Goal: Check status: Check status

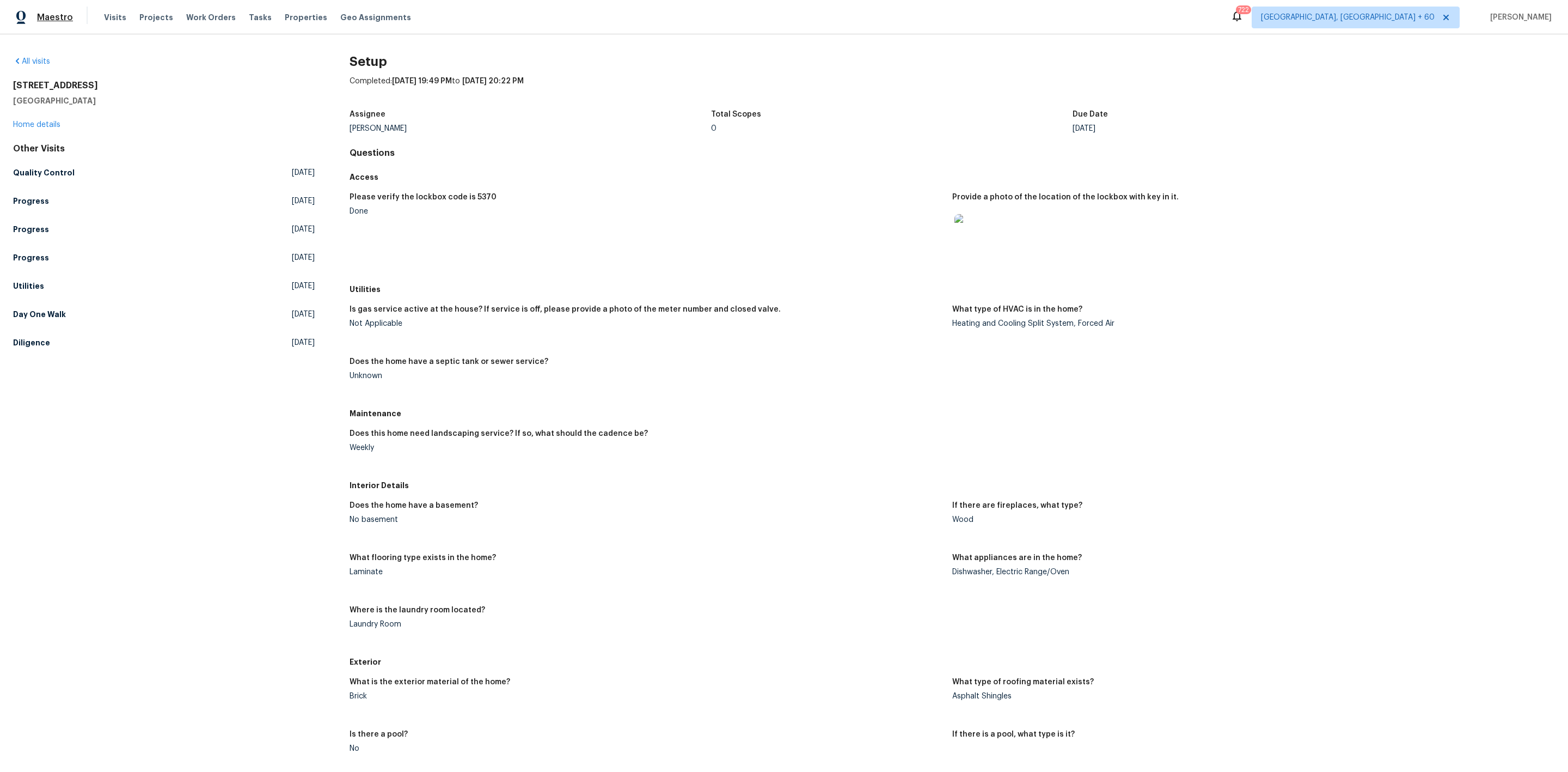
click at [69, 12] on span "Maestro" at bounding box center [55, 17] width 36 height 11
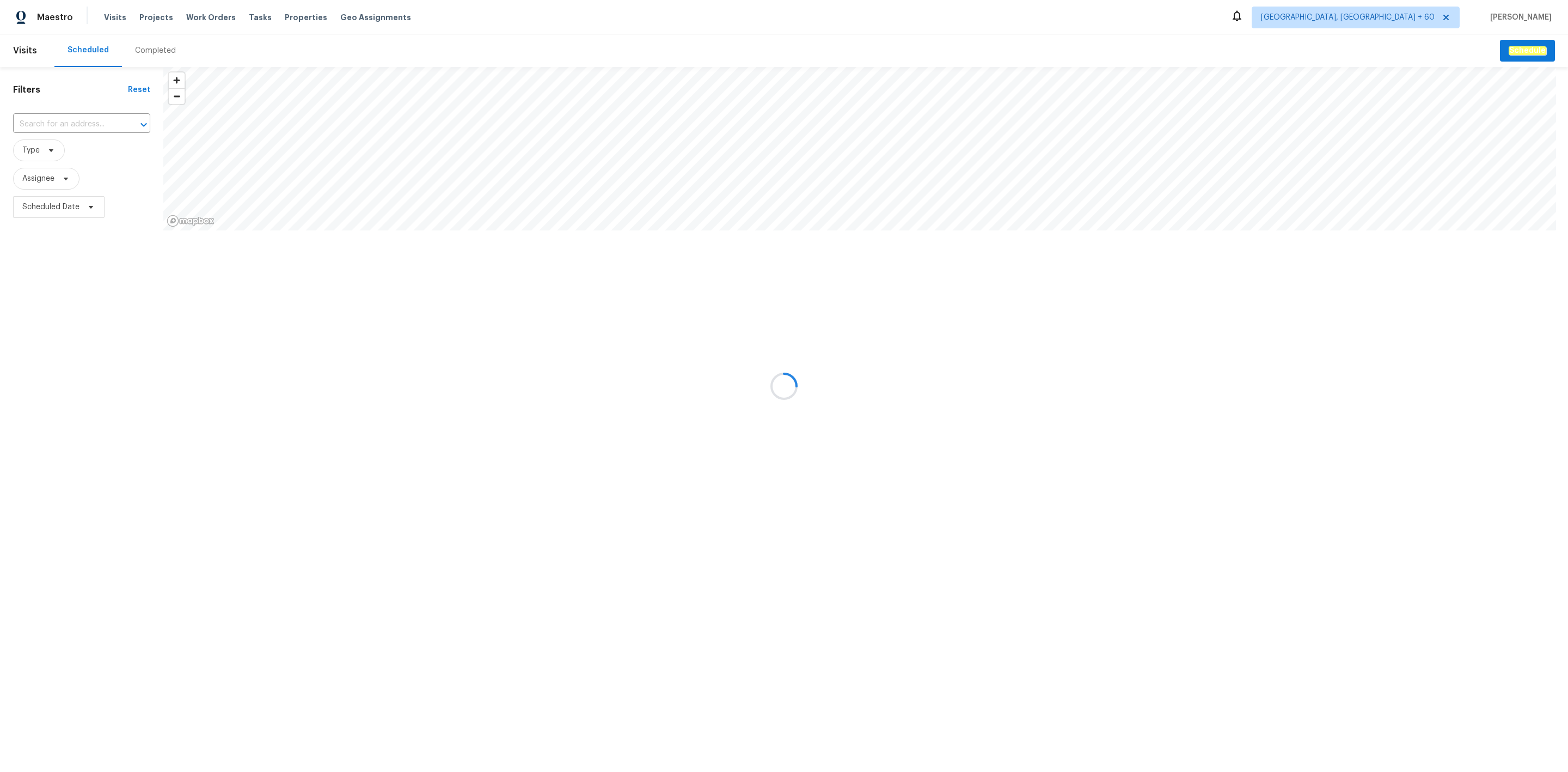
click at [149, 52] on div at bounding box center [784, 386] width 1568 height 772
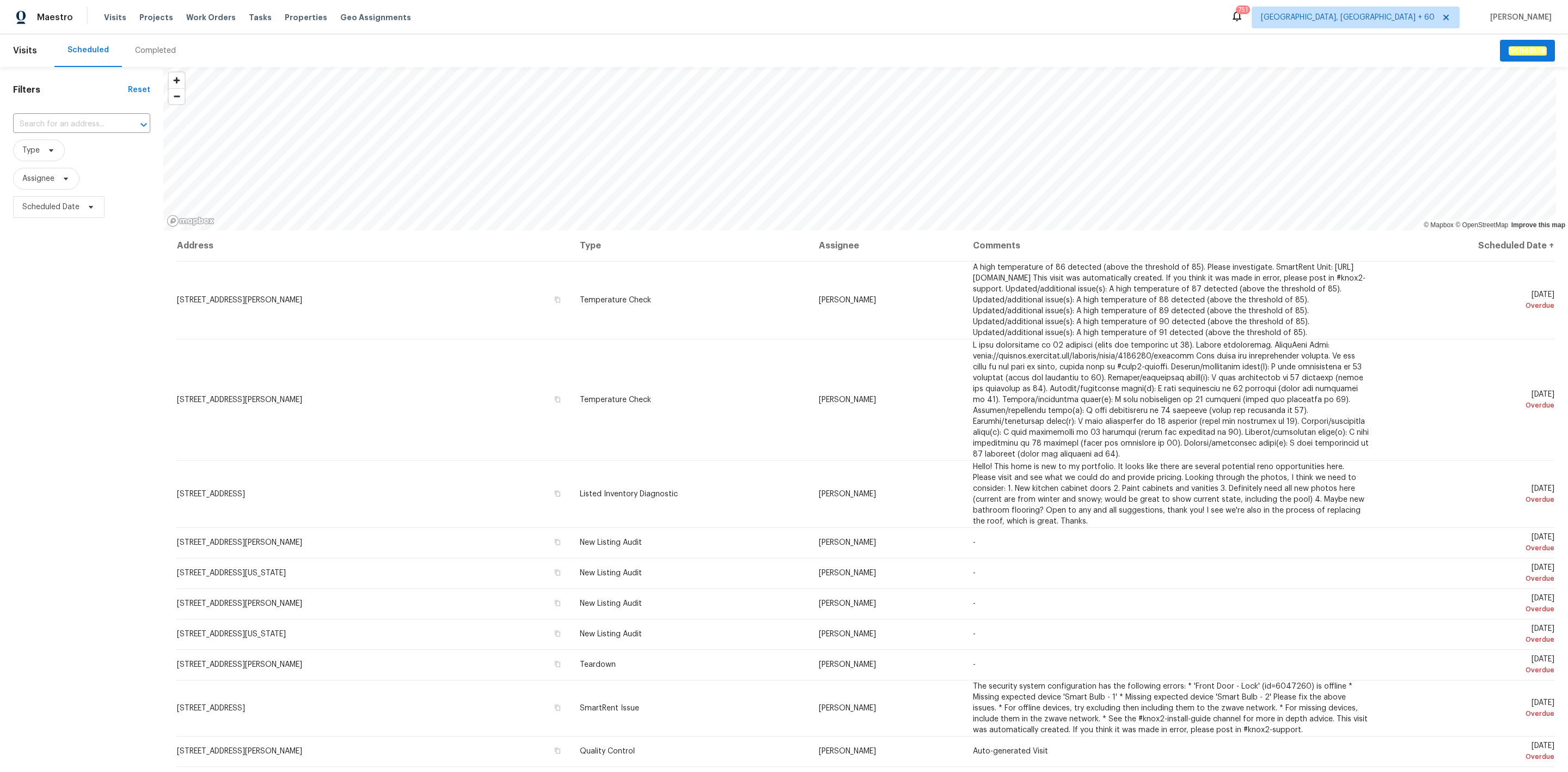
click at [149, 52] on div "Completed" at bounding box center [156, 51] width 41 height 11
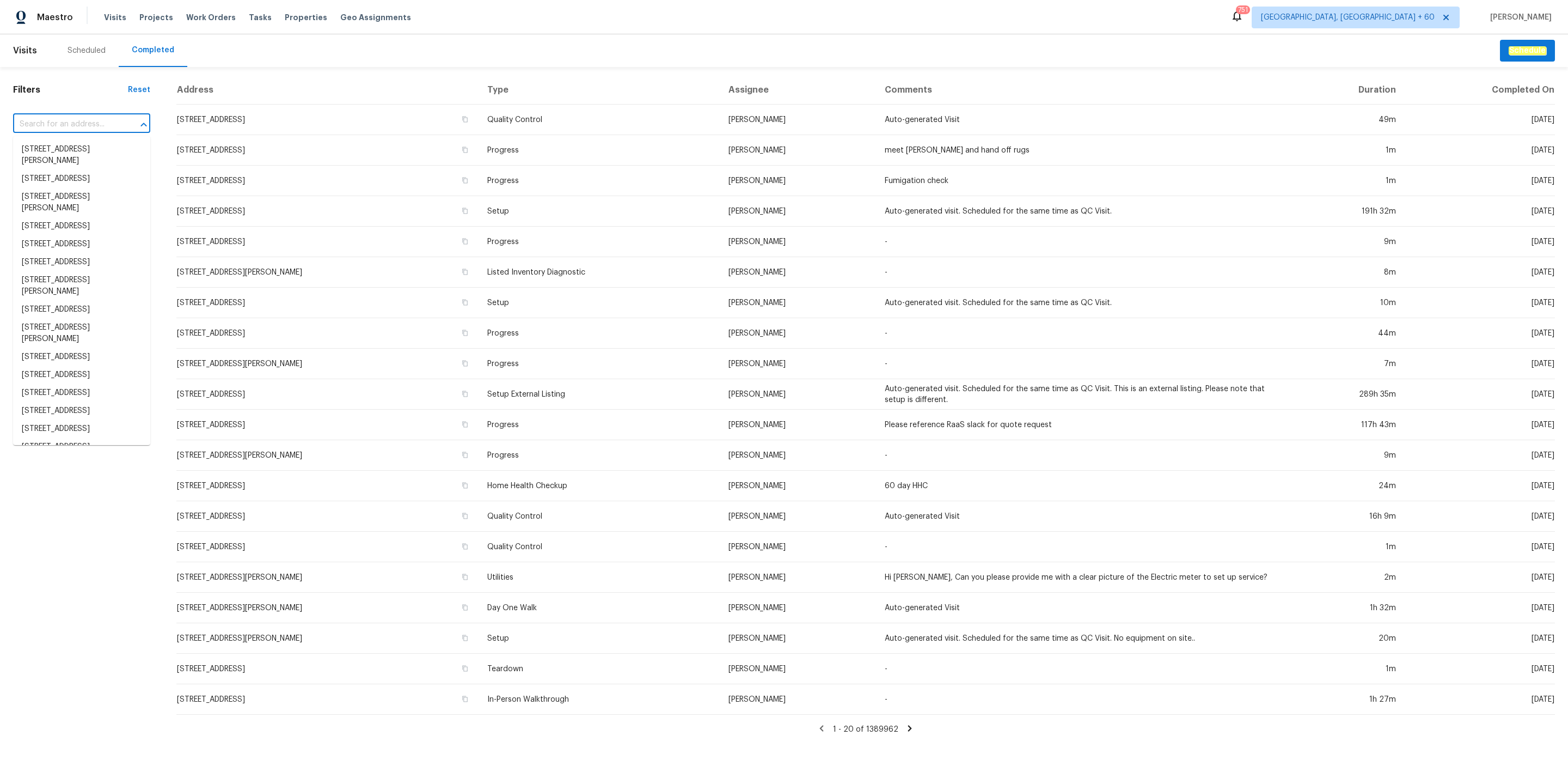
click at [42, 132] on input "text" at bounding box center [66, 125] width 107 height 17
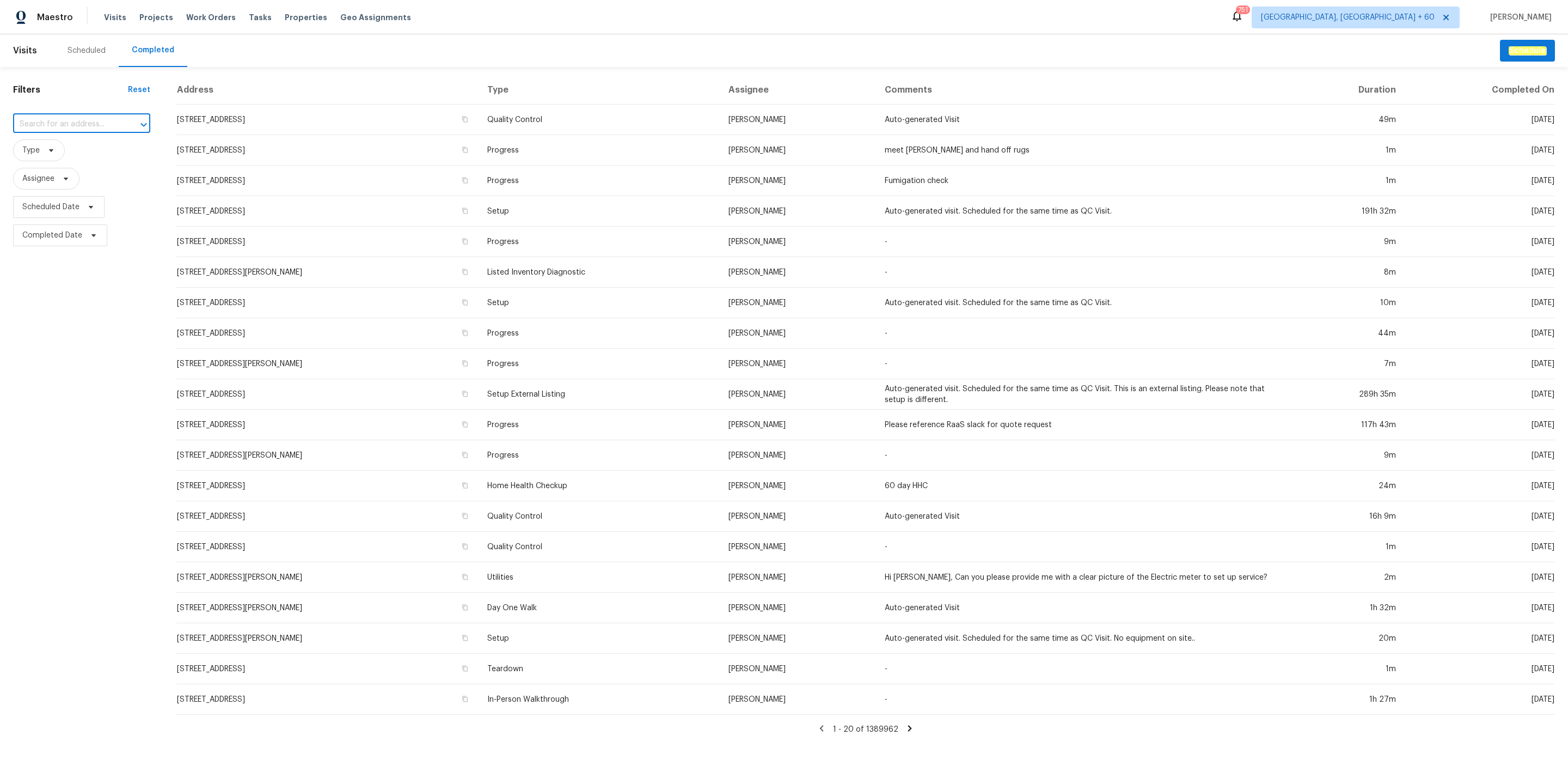
paste input "6776 Alpine Brooks Ave, Las Vegas, NV 89130"
type input "6776 Alpine Brooks Ave, Las Vegas, NV 89130"
click at [52, 156] on li "6776 Alpine Brooks Ave, Las Vegas, NV 89130" at bounding box center [82, 155] width 138 height 29
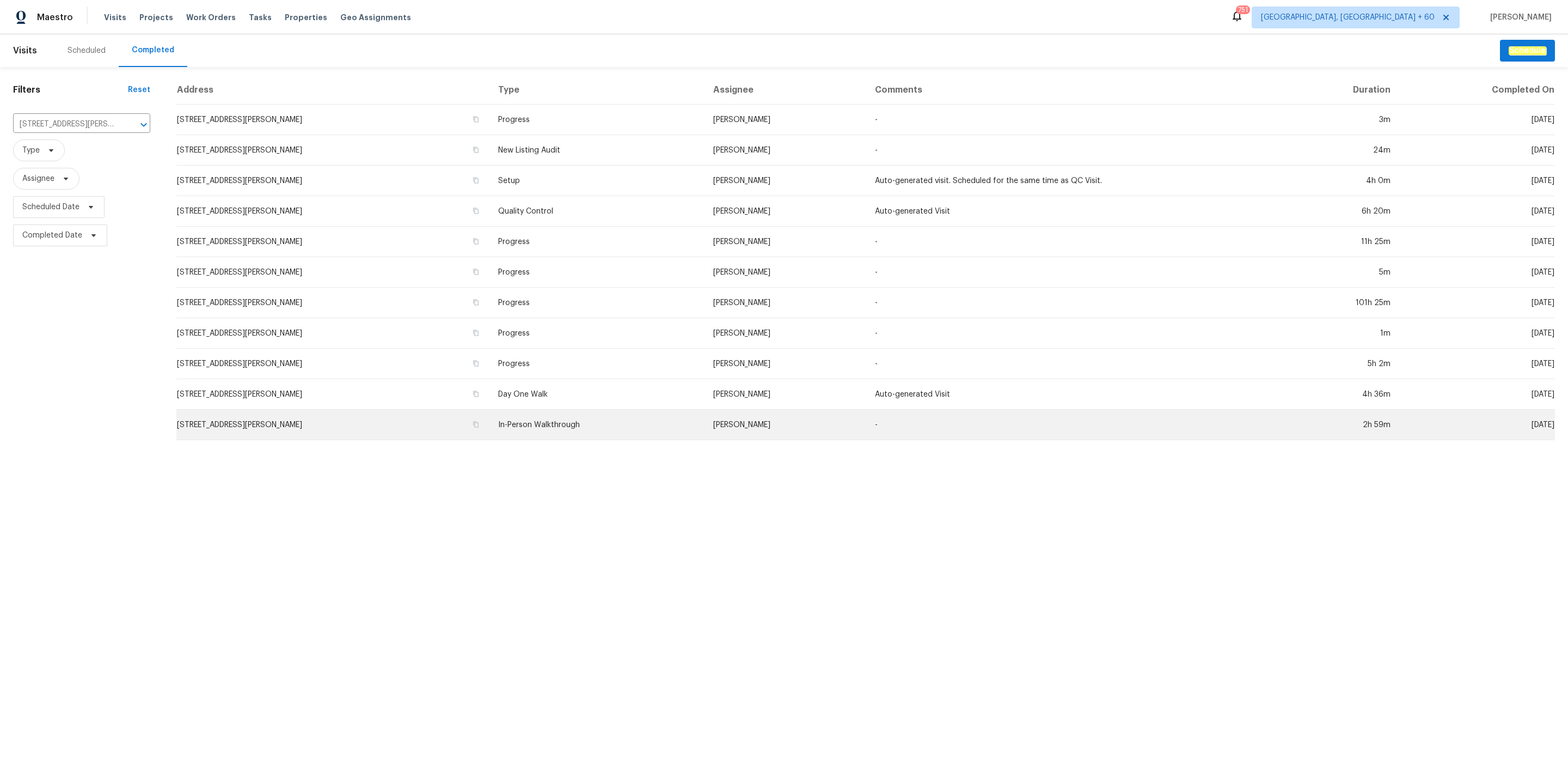
click at [620, 426] on td "In-Person Walkthrough" at bounding box center [597, 424] width 215 height 30
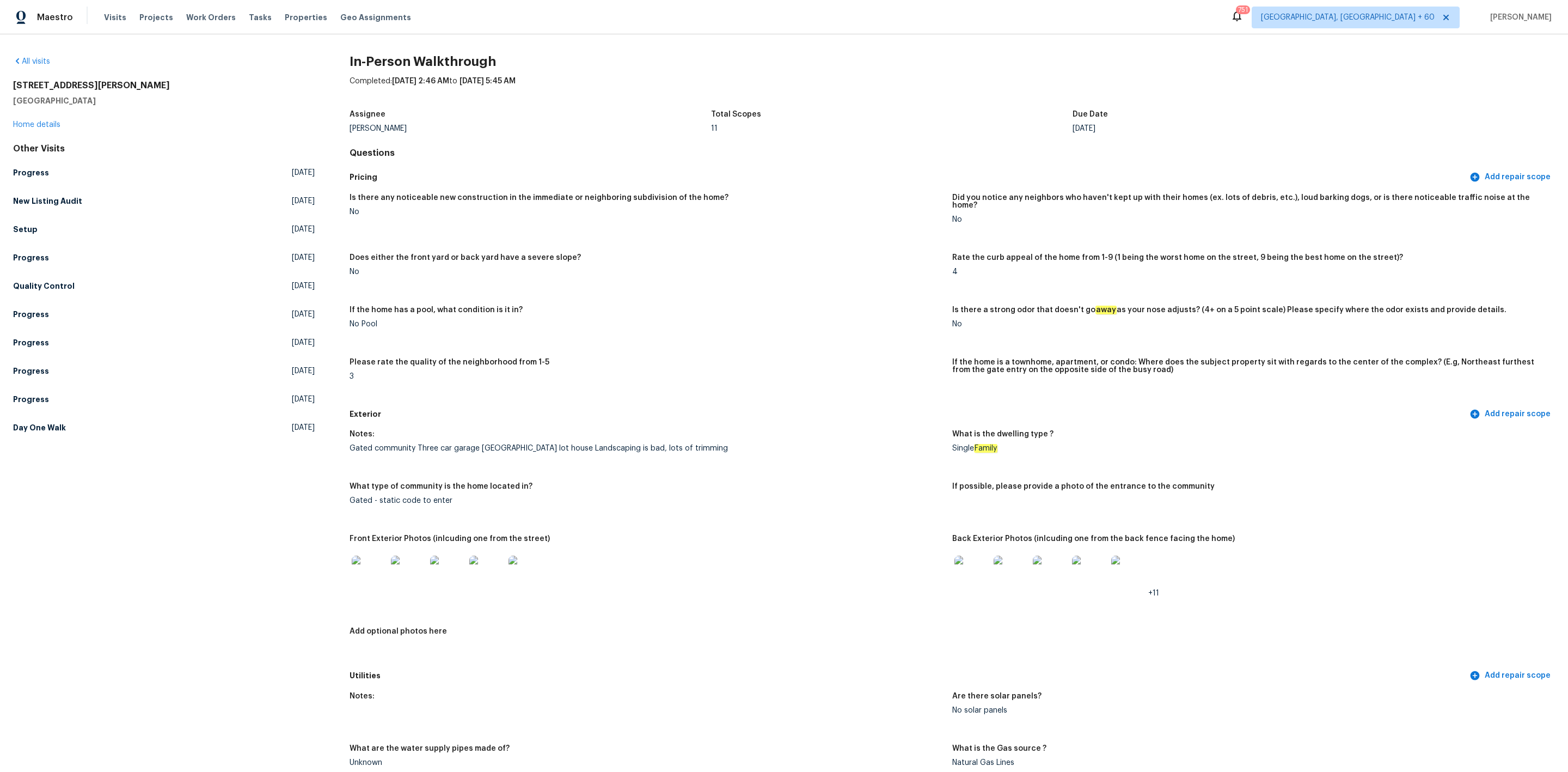
click at [956, 564] on img at bounding box center [971, 573] width 35 height 35
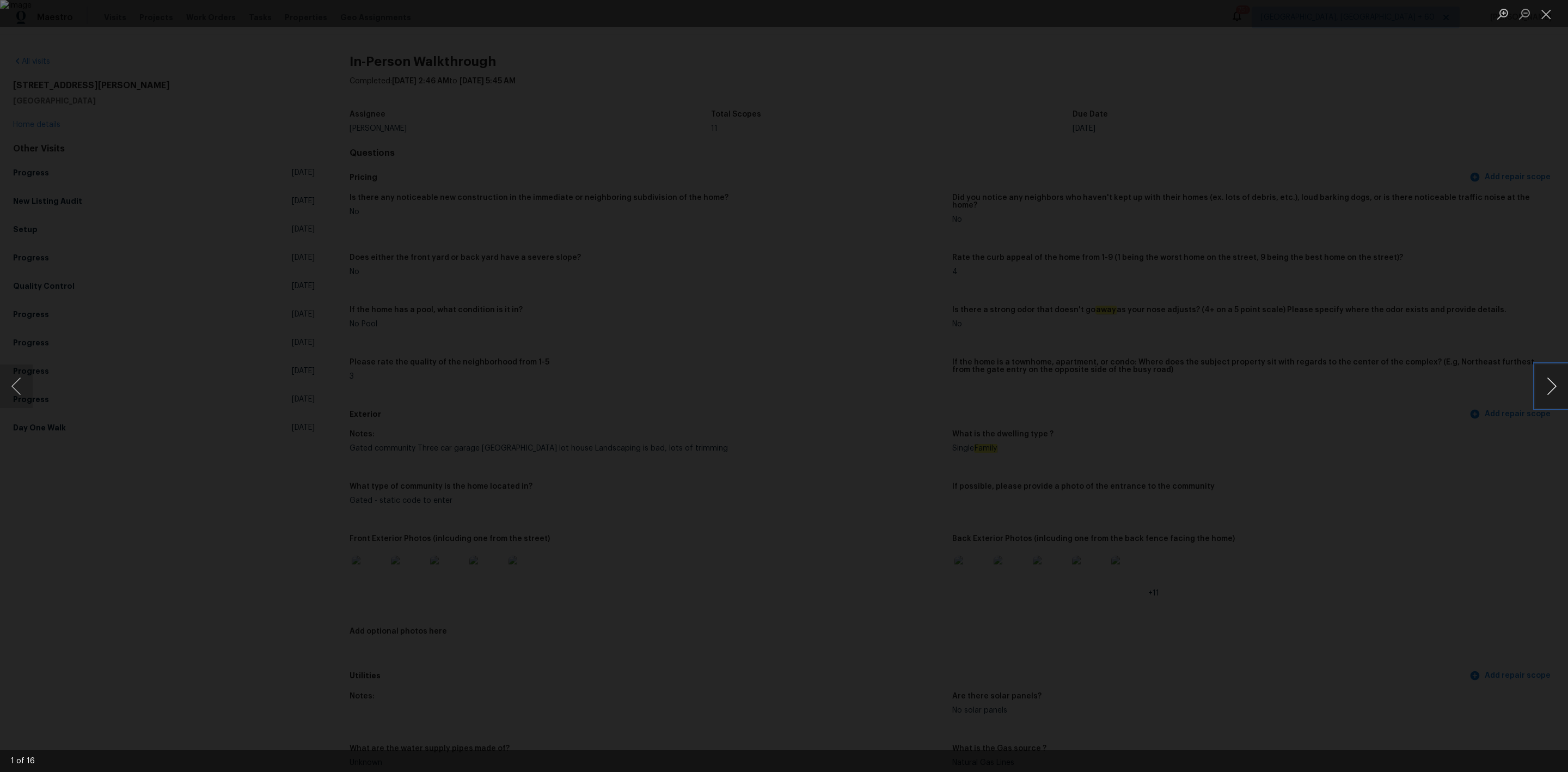
click at [1551, 378] on button "Next image" at bounding box center [1552, 386] width 33 height 44
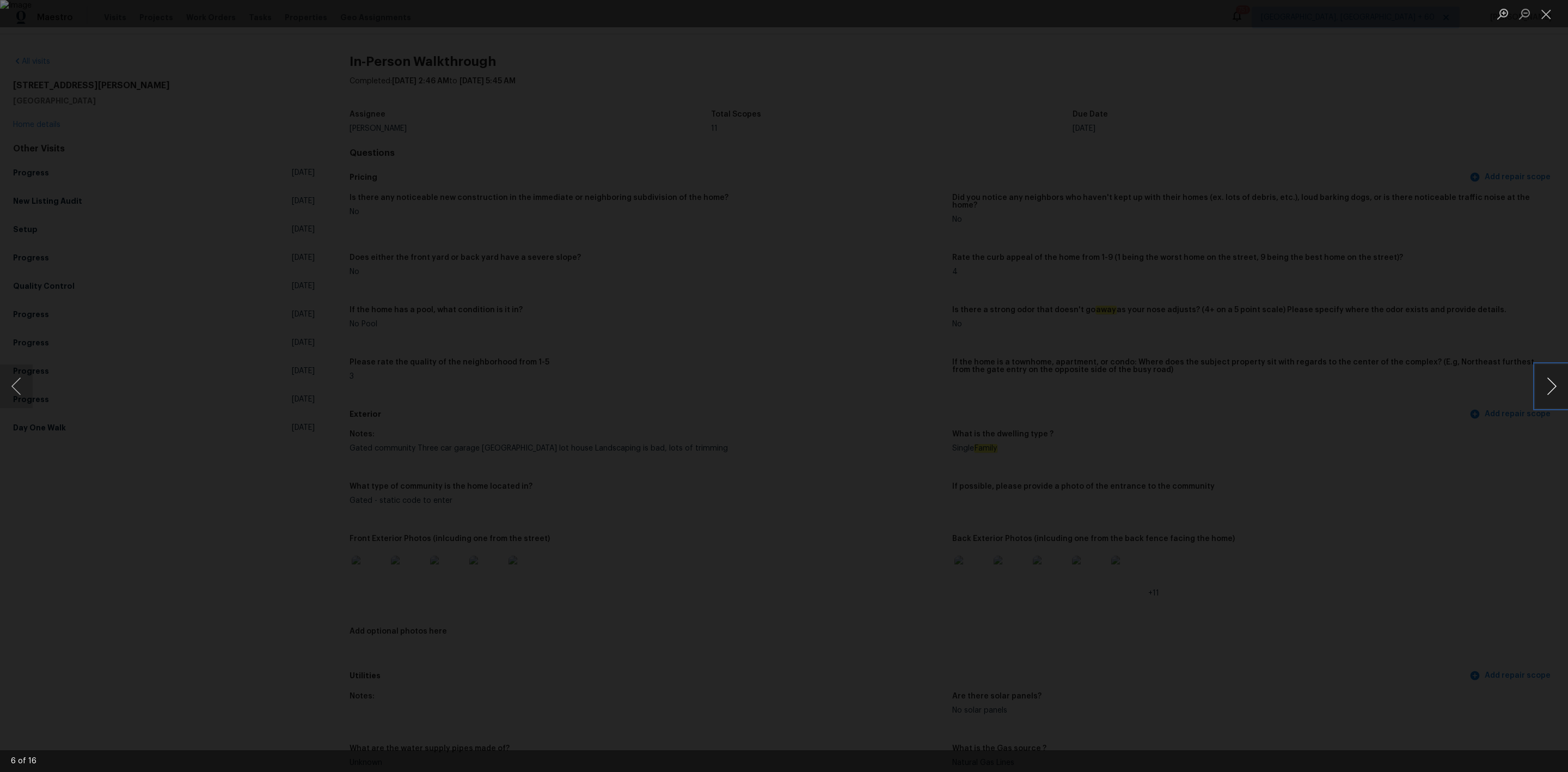
click at [1551, 378] on button "Next image" at bounding box center [1552, 386] width 33 height 44
click at [1546, 389] on button "Next image" at bounding box center [1552, 386] width 33 height 44
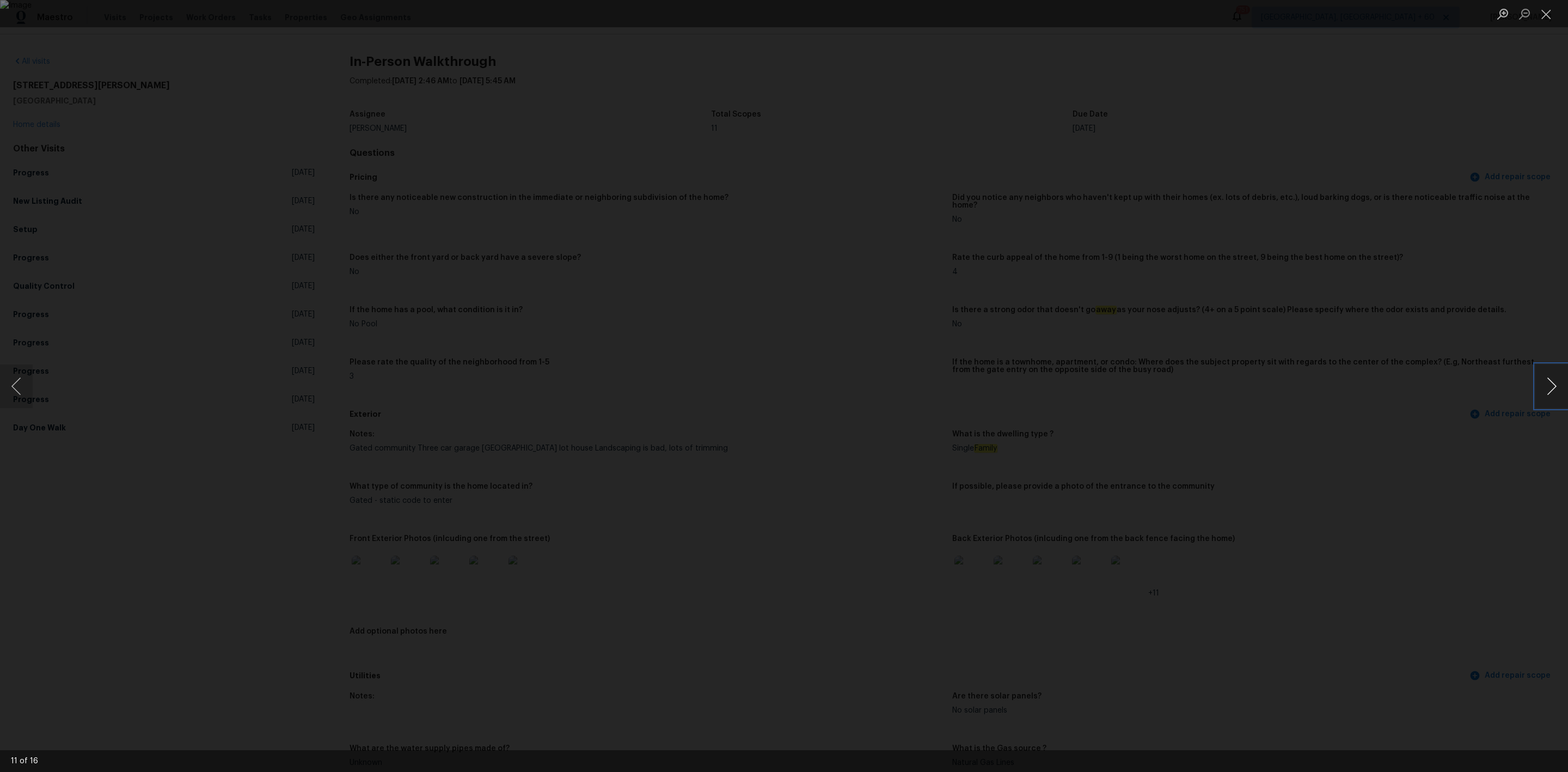
click at [1546, 389] on button "Next image" at bounding box center [1552, 386] width 33 height 44
click at [1544, 389] on button "Next image" at bounding box center [1552, 386] width 33 height 44
click at [1548, 12] on button "Close lightbox" at bounding box center [1546, 14] width 21 height 19
